Goal: Task Accomplishment & Management: Complete application form

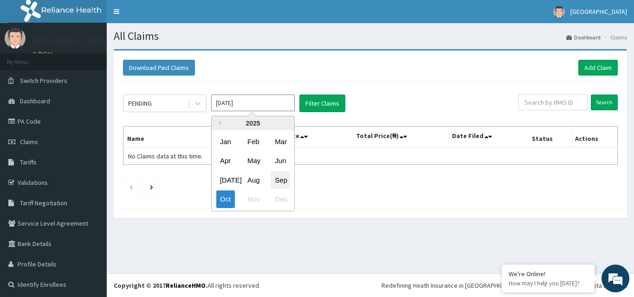
click at [283, 180] on div "Sep" at bounding box center [280, 180] width 19 height 17
click at [240, 103] on input "[DATE]" at bounding box center [253, 103] width 84 height 17
click at [226, 202] on div "Oct" at bounding box center [225, 199] width 19 height 17
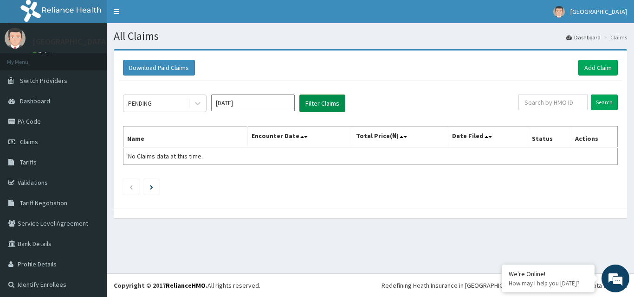
click at [322, 103] on button "Filter Claims" at bounding box center [322, 104] width 46 height 18
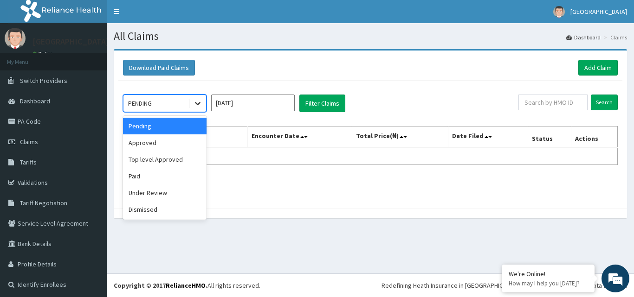
click at [196, 101] on icon at bounding box center [197, 103] width 9 height 9
click at [138, 143] on div "Approved" at bounding box center [165, 143] width 84 height 17
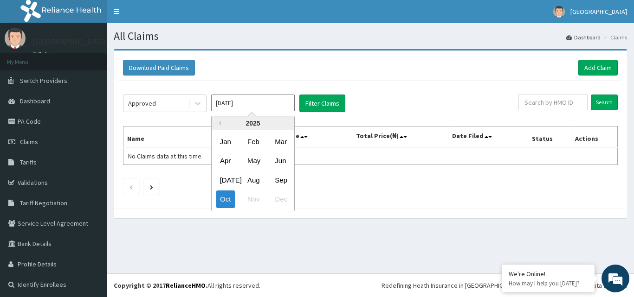
click at [275, 104] on input "[DATE]" at bounding box center [253, 103] width 84 height 17
drag, startPoint x: 279, startPoint y: 184, endPoint x: 268, endPoint y: 182, distance: 10.8
click at [277, 184] on div "Sep" at bounding box center [280, 180] width 19 height 17
type input "[DATE]"
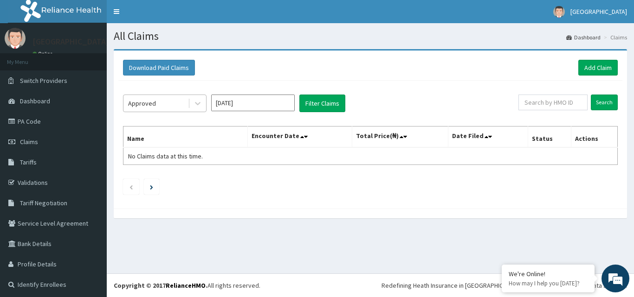
click at [160, 98] on div "Approved" at bounding box center [155, 103] width 64 height 15
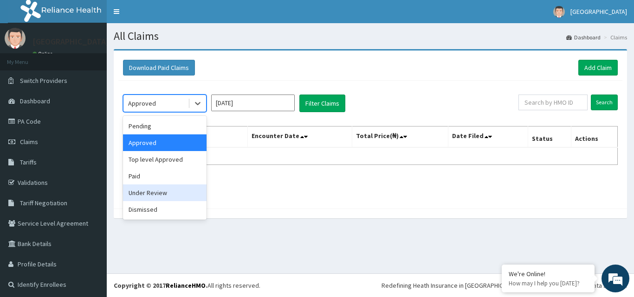
click at [164, 192] on div "Under Review" at bounding box center [165, 193] width 84 height 17
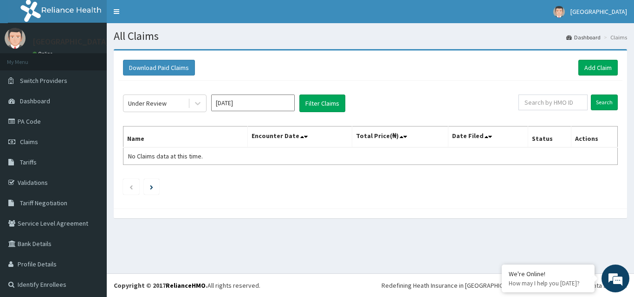
click at [368, 29] on section "All Claims Dashboard Claims" at bounding box center [370, 32] width 527 height 19
click at [53, 123] on link "PA Code" at bounding box center [53, 121] width 107 height 20
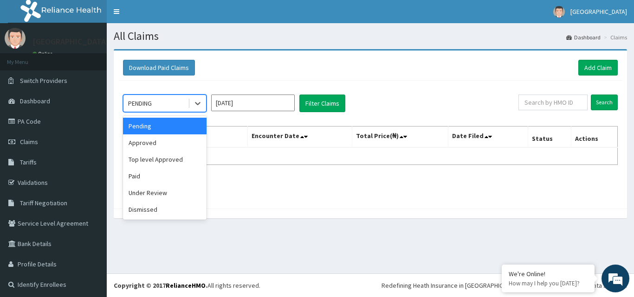
click at [184, 105] on div "PENDING" at bounding box center [155, 103] width 64 height 15
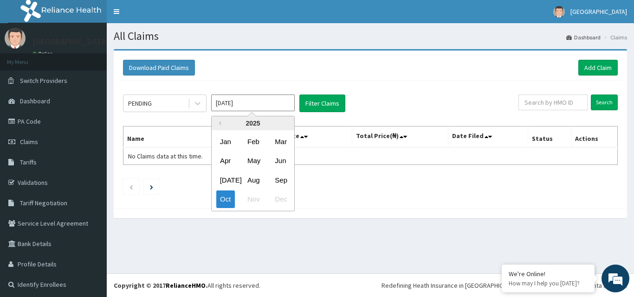
click at [281, 104] on input "[DATE]" at bounding box center [253, 103] width 84 height 17
drag, startPoint x: 251, startPoint y: 183, endPoint x: 275, endPoint y: 152, distance: 39.1
click at [255, 183] on div "Aug" at bounding box center [253, 180] width 19 height 17
type input "Aug 2025"
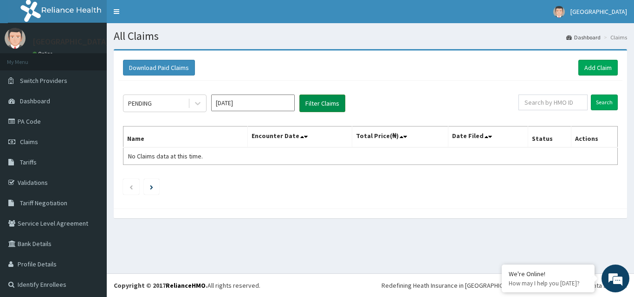
click at [328, 106] on button "Filter Claims" at bounding box center [322, 104] width 46 height 18
click at [326, 102] on button "Filter Claims" at bounding box center [322, 104] width 46 height 18
click at [586, 71] on link "Add Claim" at bounding box center [597, 68] width 39 height 16
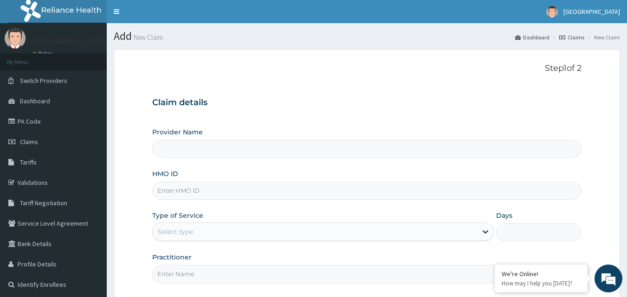
click at [225, 176] on div "HMO ID" at bounding box center [367, 184] width 430 height 31
type input "[GEOGRAPHIC_DATA]"
click at [225, 190] on input "HMO ID" at bounding box center [367, 191] width 430 height 18
click at [236, 174] on div "HMO ID" at bounding box center [367, 184] width 430 height 31
click at [222, 190] on input "HMO ID" at bounding box center [367, 191] width 430 height 18
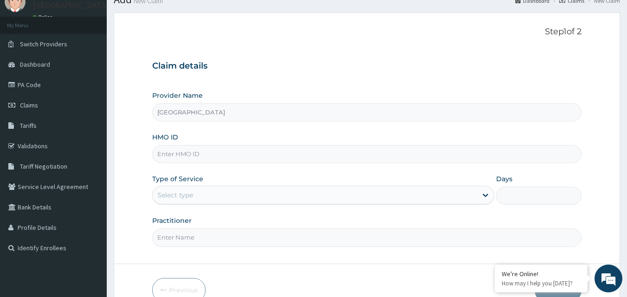
scroll to position [87, 0]
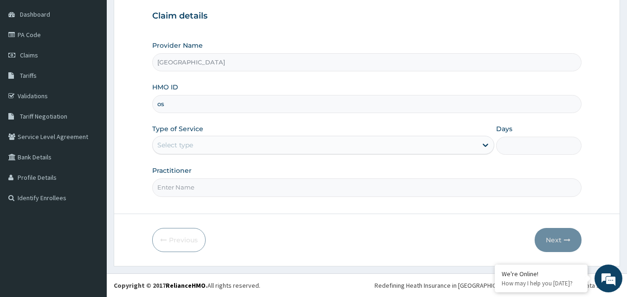
type input "o"
type input "OSJ/10014/A"
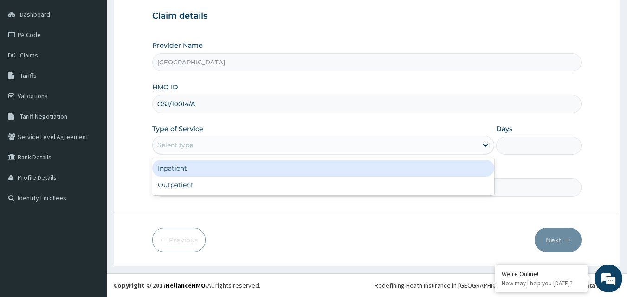
click at [279, 148] on div "Select type" at bounding box center [315, 145] width 324 height 15
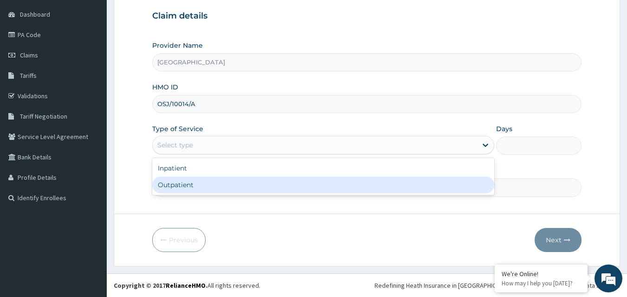
click at [212, 189] on div "Outpatient" at bounding box center [323, 185] width 342 height 17
type input "1"
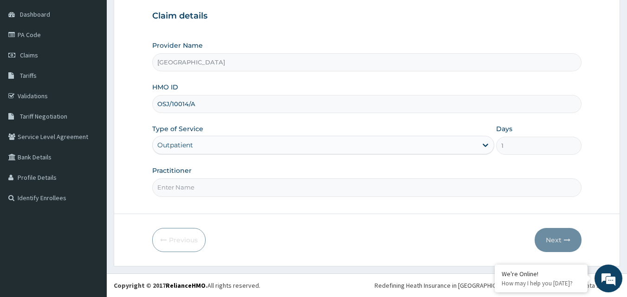
click at [273, 193] on input "Practitioner" at bounding box center [367, 188] width 430 height 18
type input "DR AJINDE"
drag, startPoint x: 550, startPoint y: 238, endPoint x: 549, endPoint y: 232, distance: 5.2
click at [549, 232] on button "Next" at bounding box center [557, 240] width 47 height 24
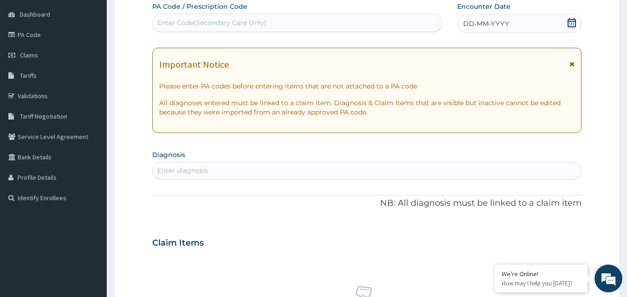
click at [244, 21] on div "Enter Code(Secondary Care Only)" at bounding box center [211, 22] width 109 height 9
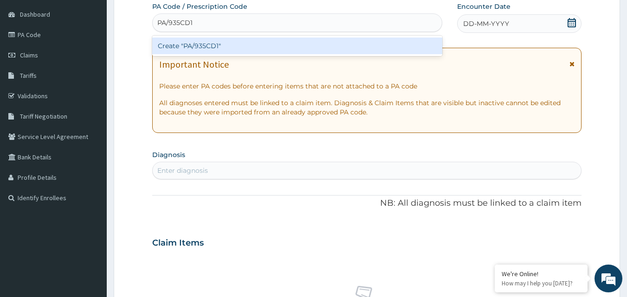
type input "PA/935CD1"
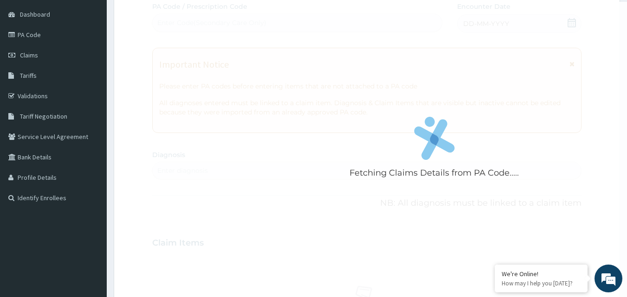
click at [571, 22] on div "Fetching Claims Details from PA Code..... PA Code / Prescription Code Enter Cod…" at bounding box center [367, 242] width 430 height 480
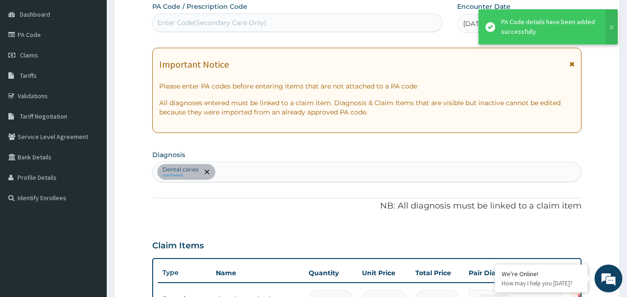
scroll to position [98, 0]
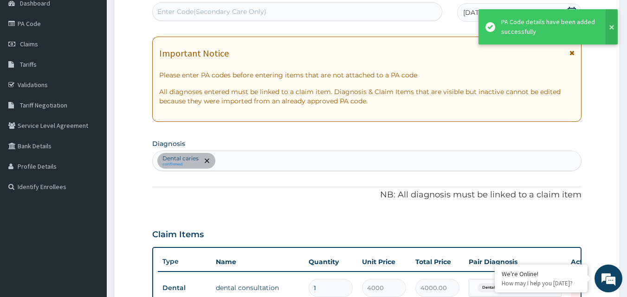
drag, startPoint x: 612, startPoint y: 27, endPoint x: 595, endPoint y: 37, distance: 19.1
click at [612, 28] on button at bounding box center [611, 26] width 12 height 35
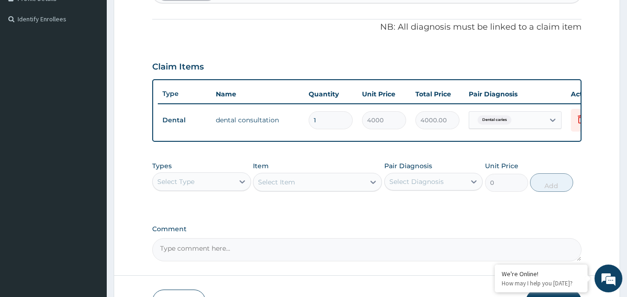
scroll to position [283, 0]
